Goal: Information Seeking & Learning: Learn about a topic

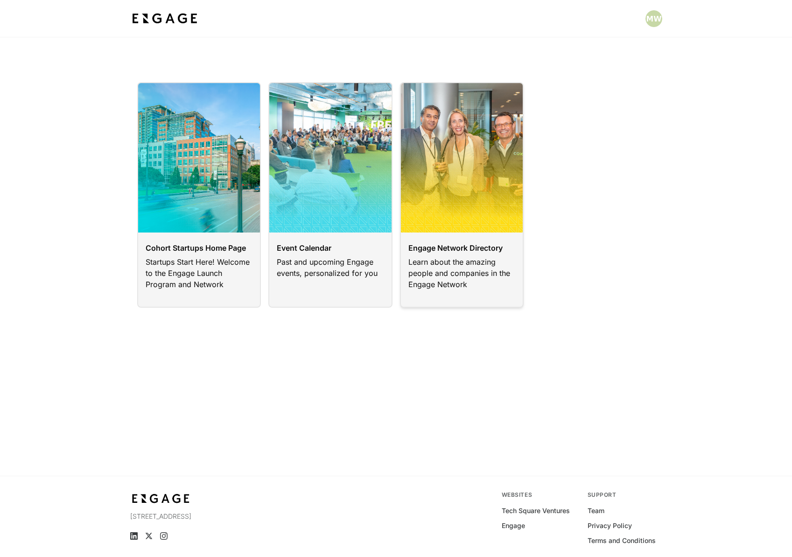
click at [443, 258] on link at bounding box center [462, 194] width 124 height 225
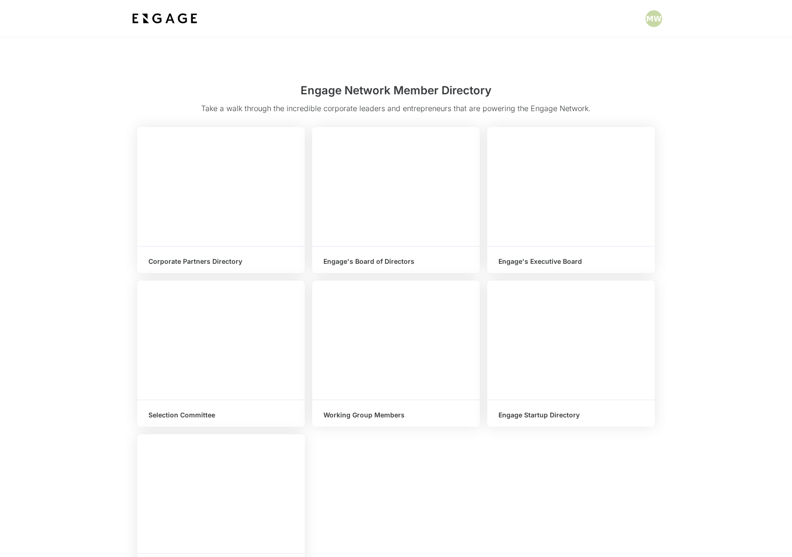
scroll to position [32, 0]
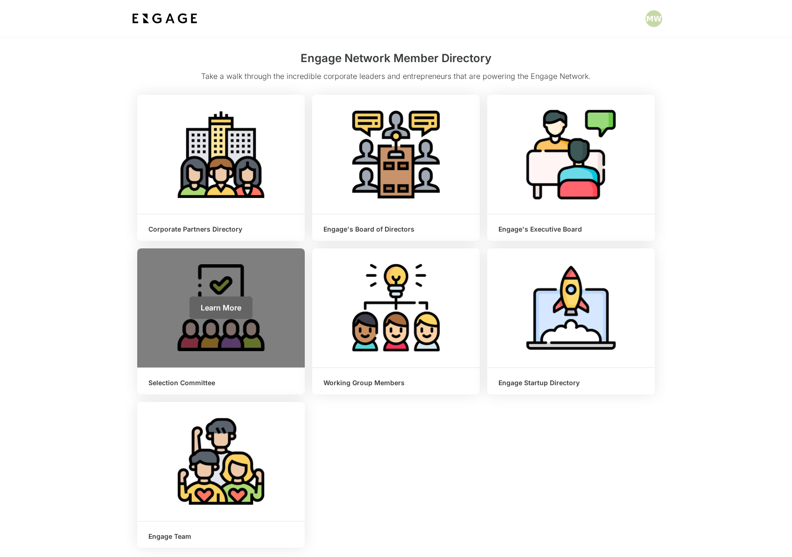
click at [220, 307] on span "Learn More" at bounding box center [221, 307] width 41 height 9
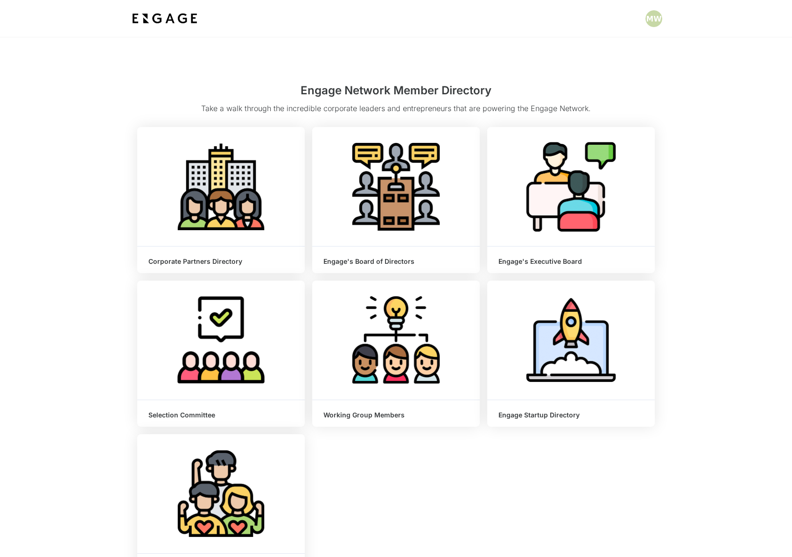
click at [549, 246] on html "Engage Network Member Directory Take a walk through the incredible corporate le…" at bounding box center [396, 371] width 792 height 743
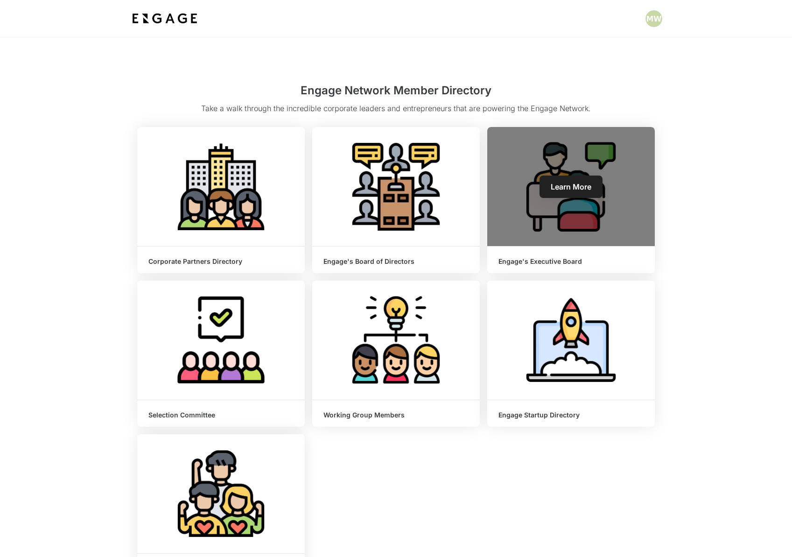
click at [544, 258] on h6 "Engage's Executive Board" at bounding box center [570, 262] width 145 height 8
click at [566, 187] on span "Learn More" at bounding box center [571, 186] width 41 height 9
